Goal: Share content: Share content

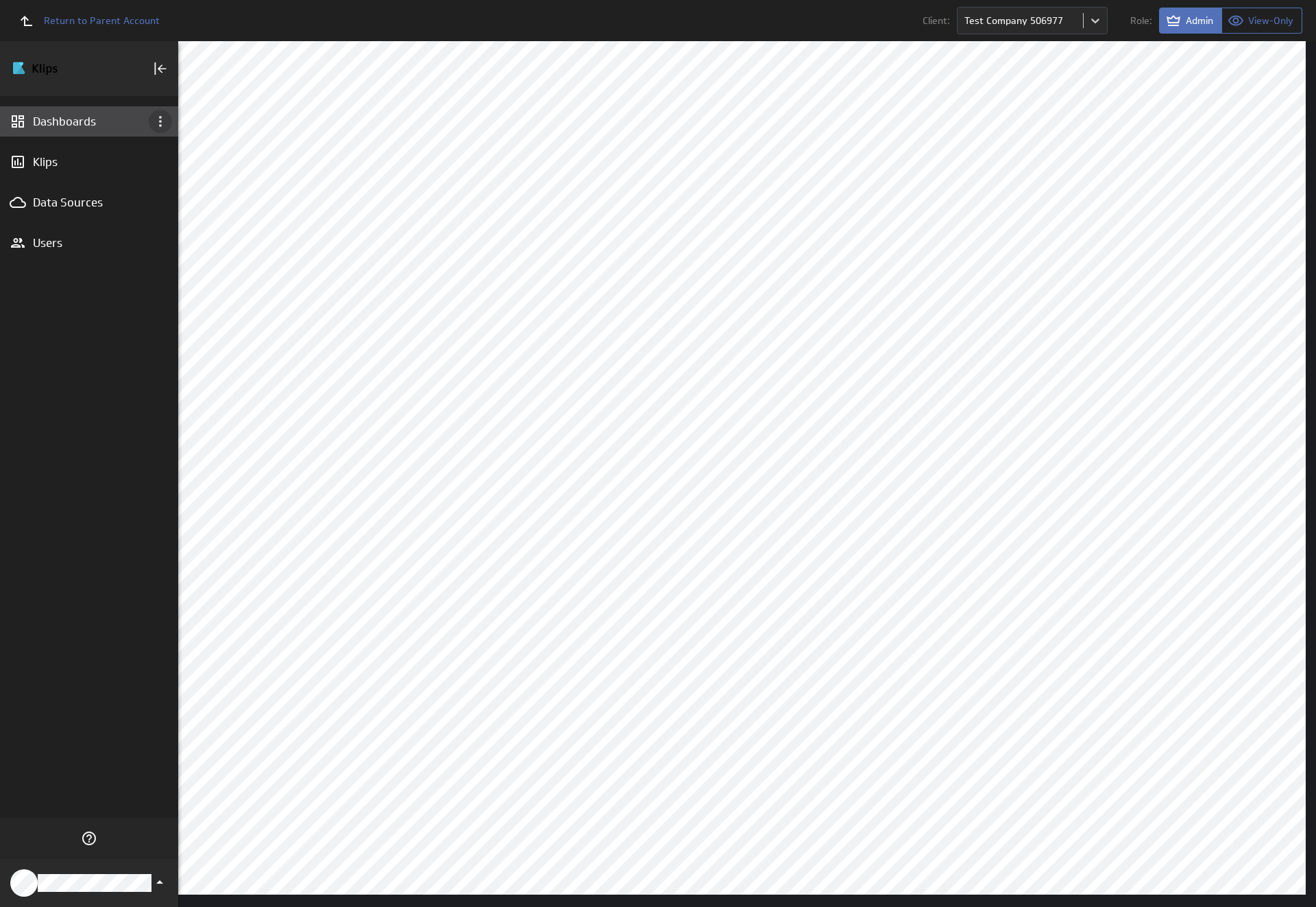
click at [160, 121] on icon "Dashboard menu" at bounding box center [160, 121] width 3 height 11
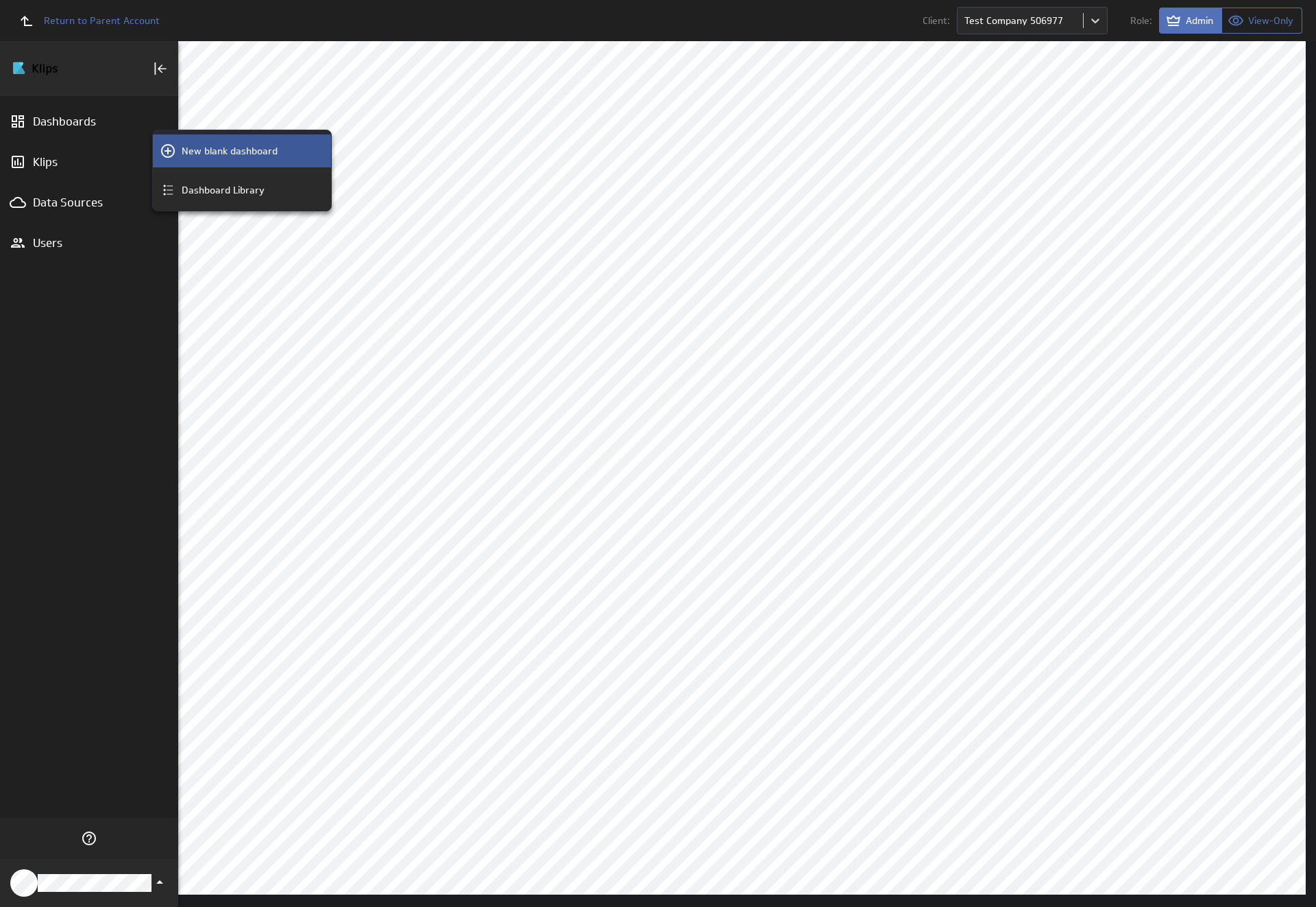
click at [242, 151] on p "New blank dashboard" at bounding box center [229, 150] width 96 height 14
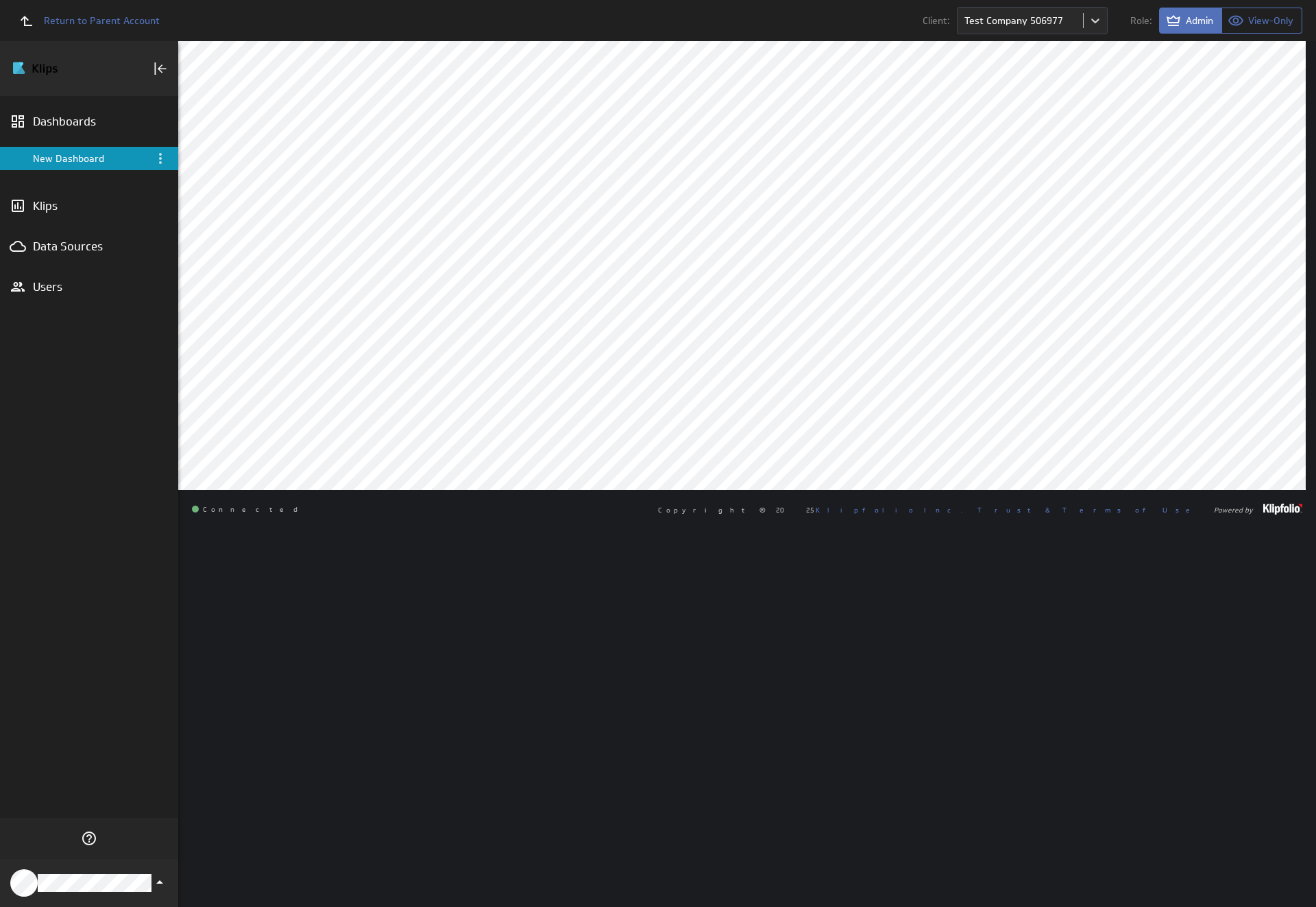
click at [90, 159] on div "New Dashboard" at bounding box center [90, 158] width 115 height 12
click at [160, 159] on icon "Menu" at bounding box center [160, 159] width 3 height 11
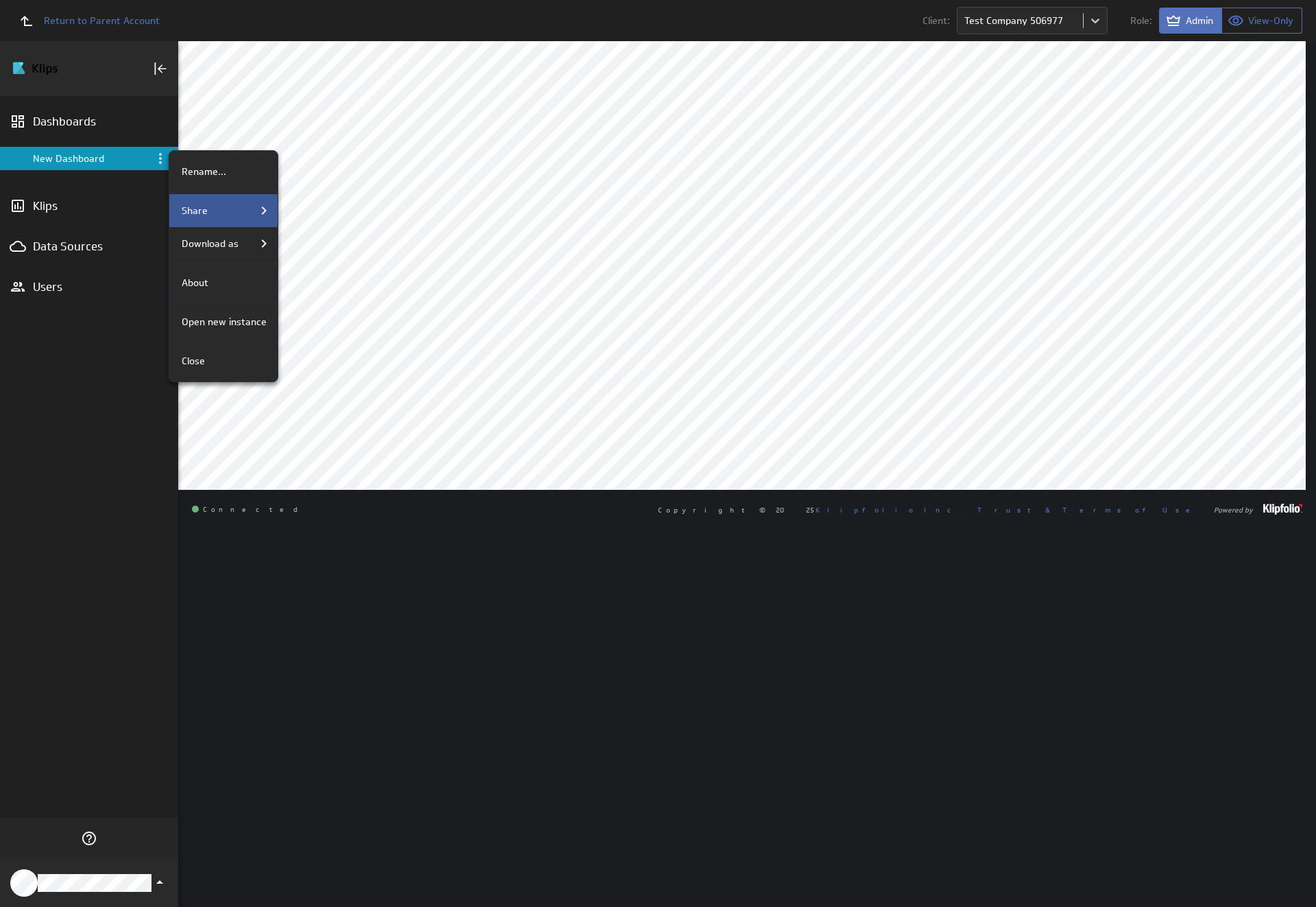
click at [222, 211] on div "Share" at bounding box center [224, 211] width 96 height 17
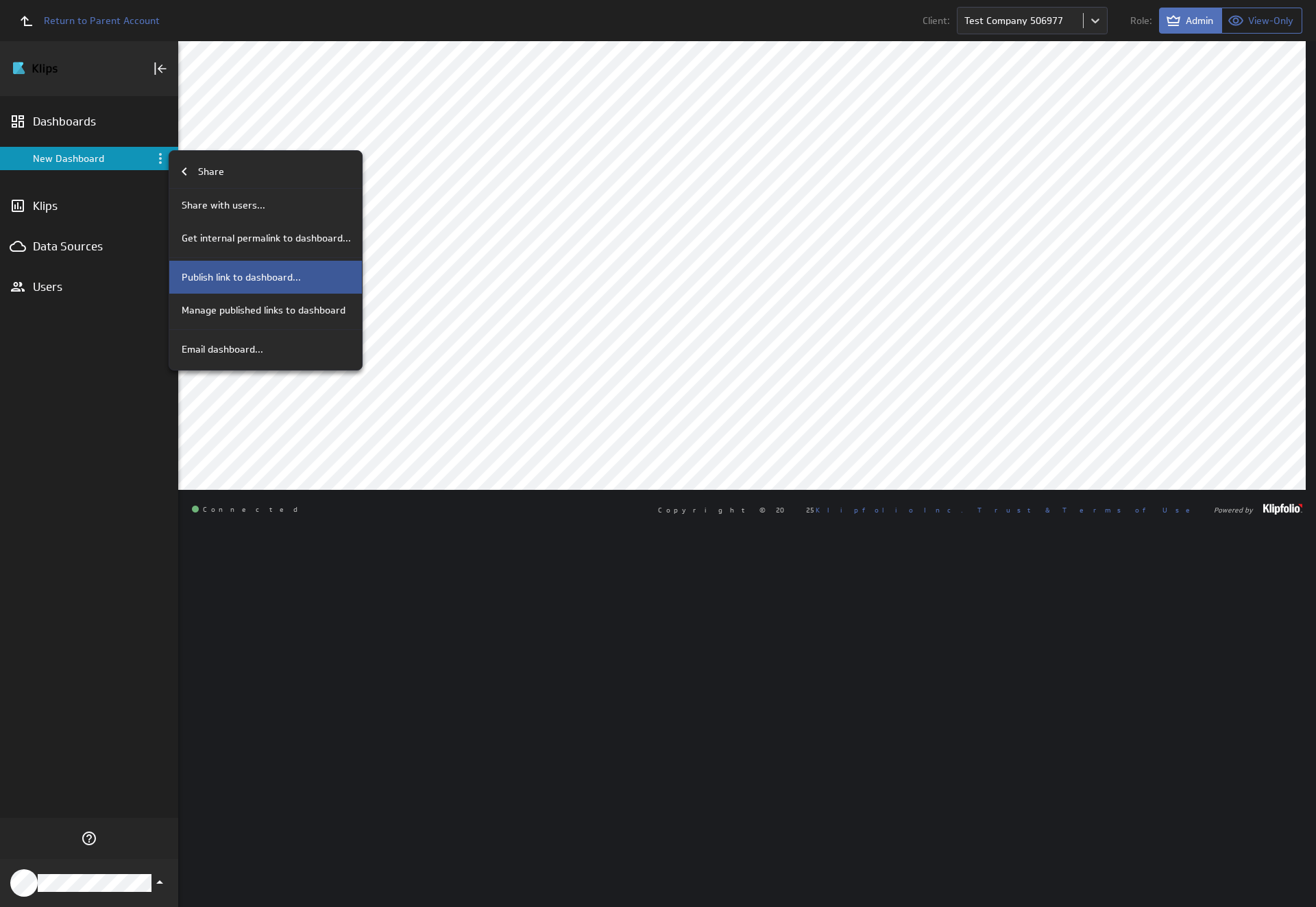
click at [264, 277] on p "Publish link to dashboard..." at bounding box center [242, 277] width 119 height 14
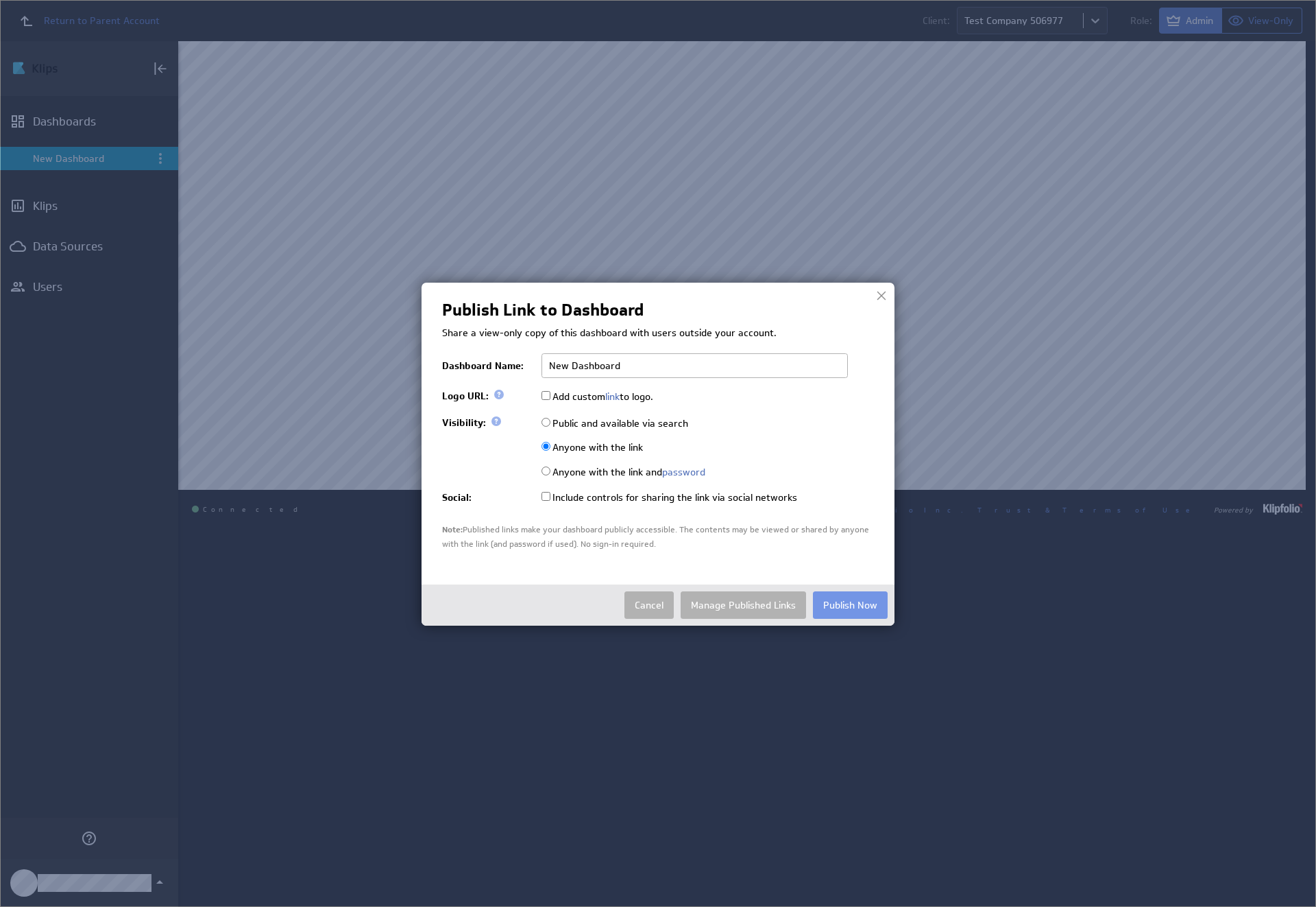
click at [546, 422] on input "Public and available via search" at bounding box center [547, 423] width 9 height 9
radio input "true"
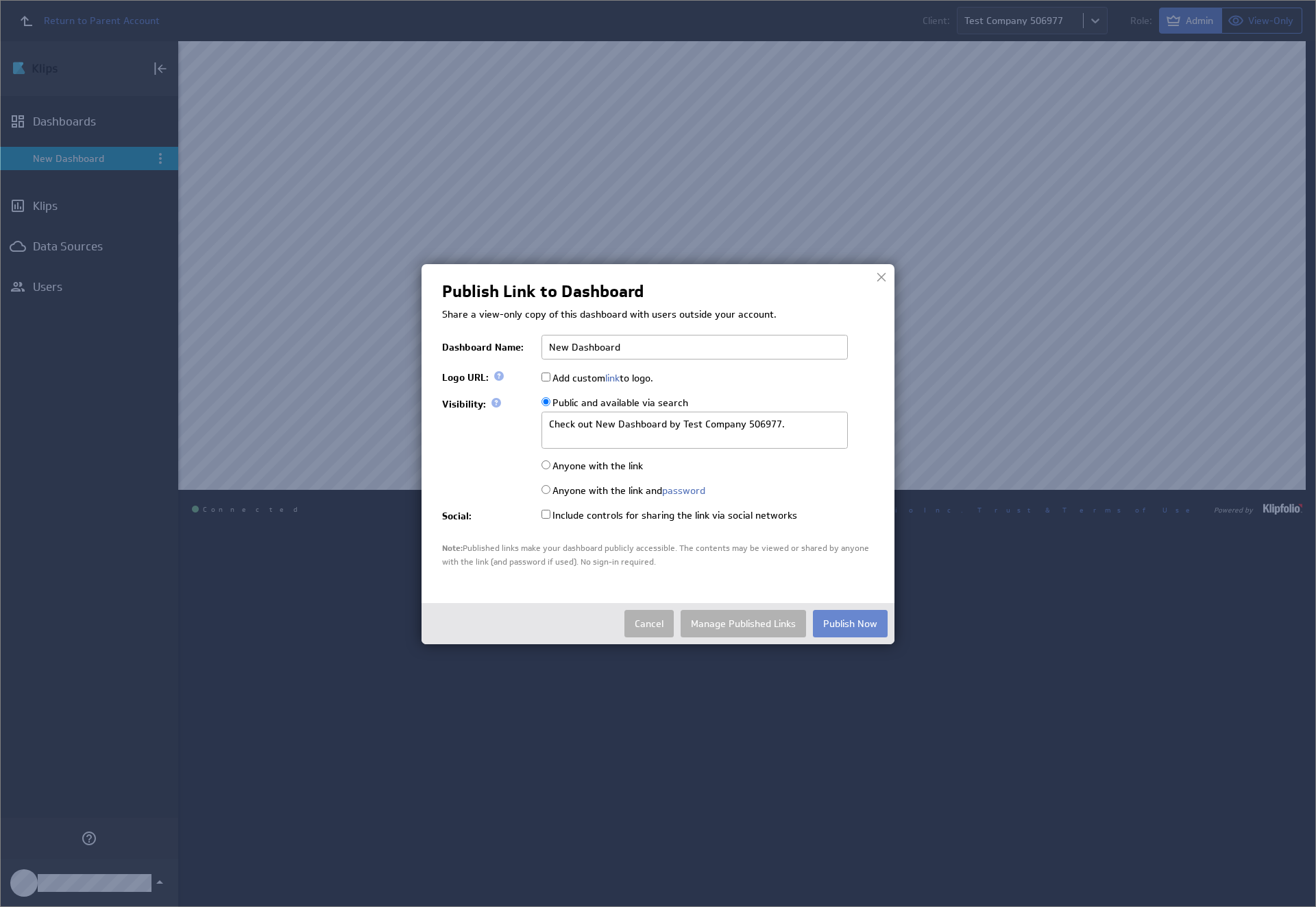
click at [850, 622] on button "Publish Now" at bounding box center [851, 622] width 75 height 27
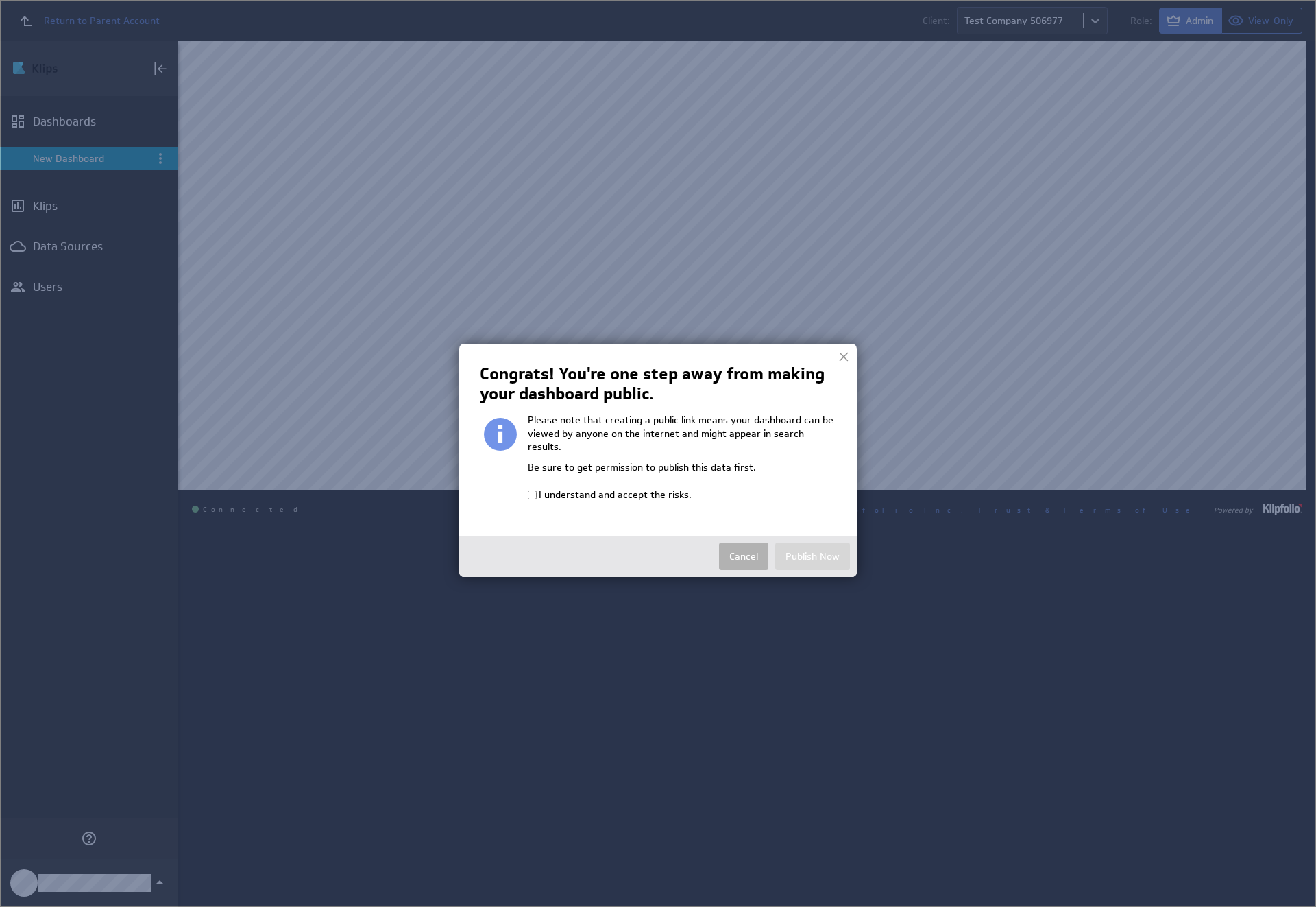
click at [532, 490] on input "I understand and accept the risks." at bounding box center [533, 495] width 9 height 9
checkbox input "true"
click at [812, 542] on button "Publish Now" at bounding box center [812, 555] width 75 height 27
